Goal: Task Accomplishment & Management: Manage account settings

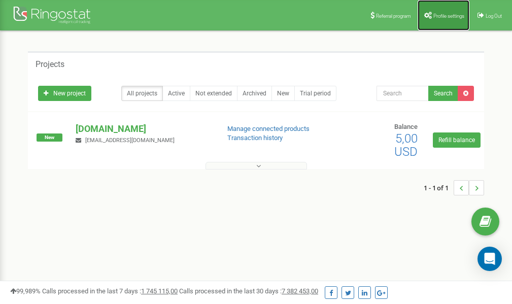
click at [455, 15] on span "Profile settings" at bounding box center [449, 16] width 31 height 6
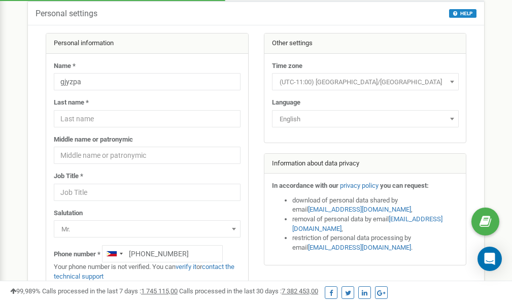
scroll to position [51, 0]
click at [188, 266] on link "verify it" at bounding box center [186, 267] width 21 height 8
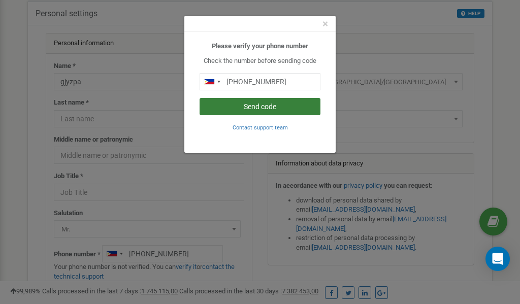
click at [265, 106] on button "Send code" at bounding box center [260, 106] width 121 height 17
